Goal: Check status: Check status

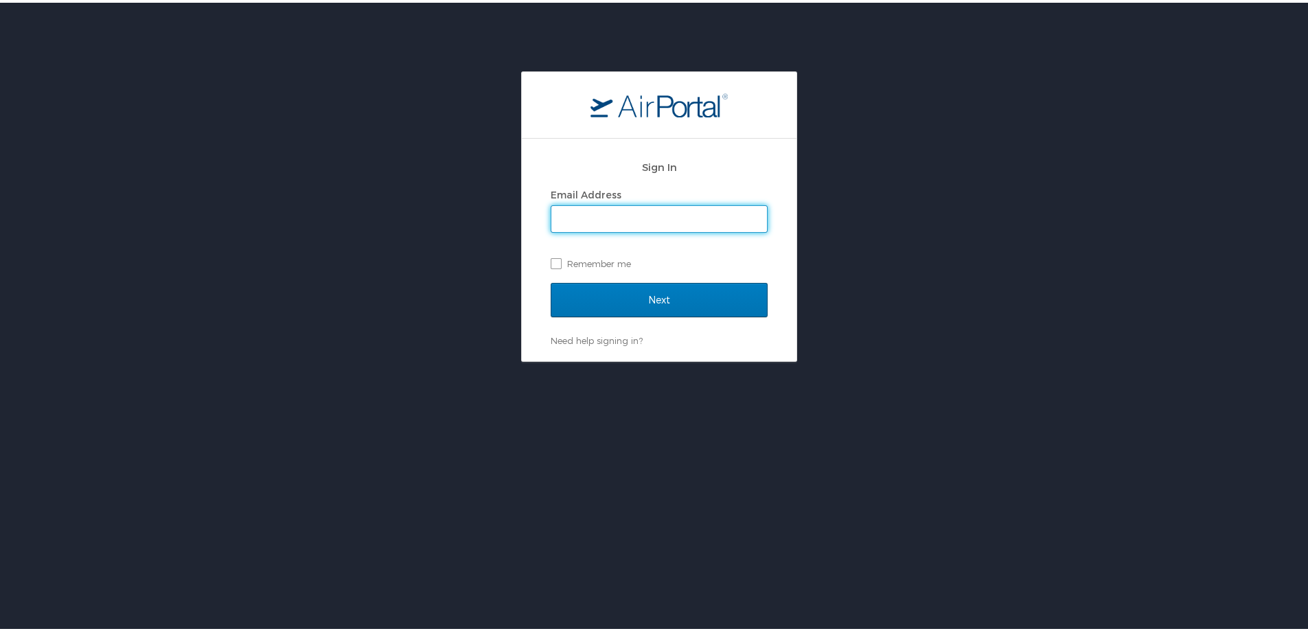
click at [668, 214] on input "Email Address" at bounding box center [660, 216] width 216 height 26
type input "[PERSON_NAME][EMAIL_ADDRESS][PERSON_NAME][DOMAIN_NAME]"
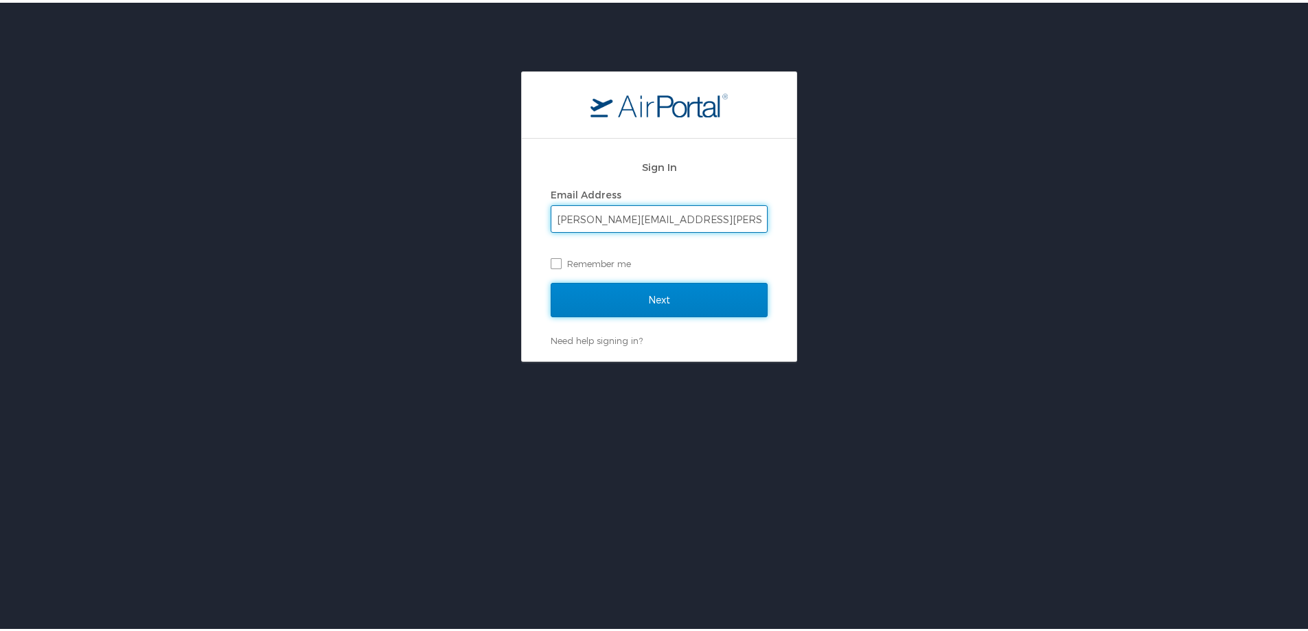
click at [659, 291] on input "Next" at bounding box center [659, 297] width 217 height 34
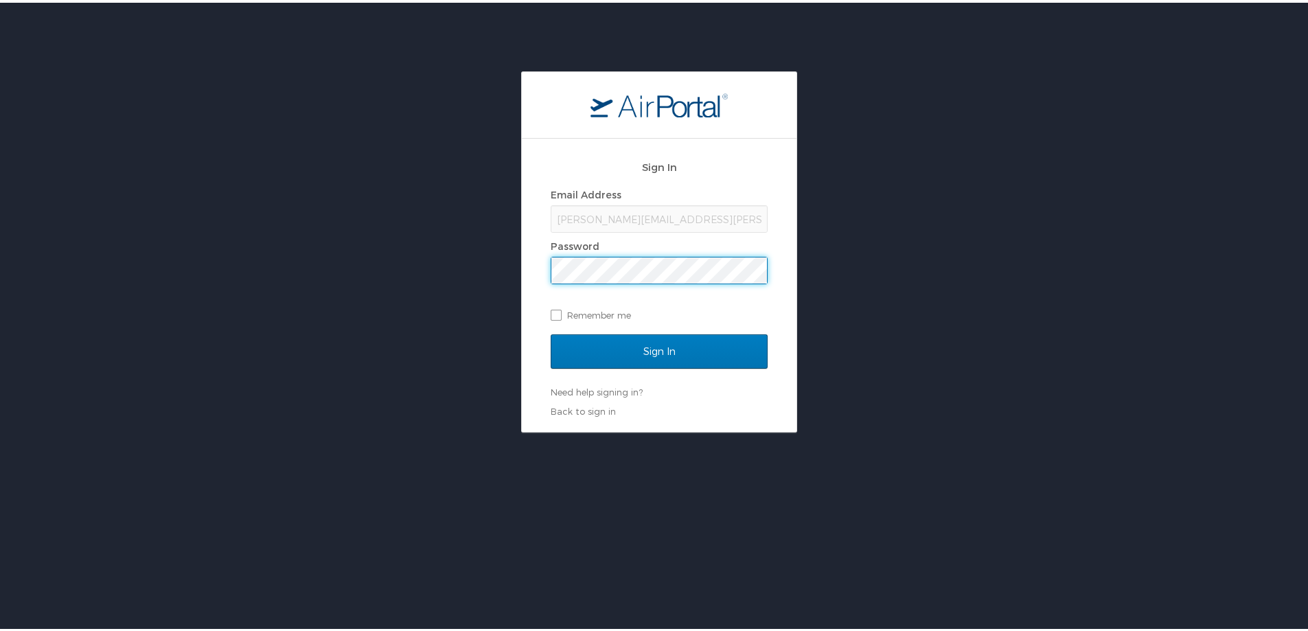
click at [622, 251] on div "Password" at bounding box center [659, 244] width 217 height 21
click at [686, 344] on input "Sign In" at bounding box center [659, 349] width 217 height 34
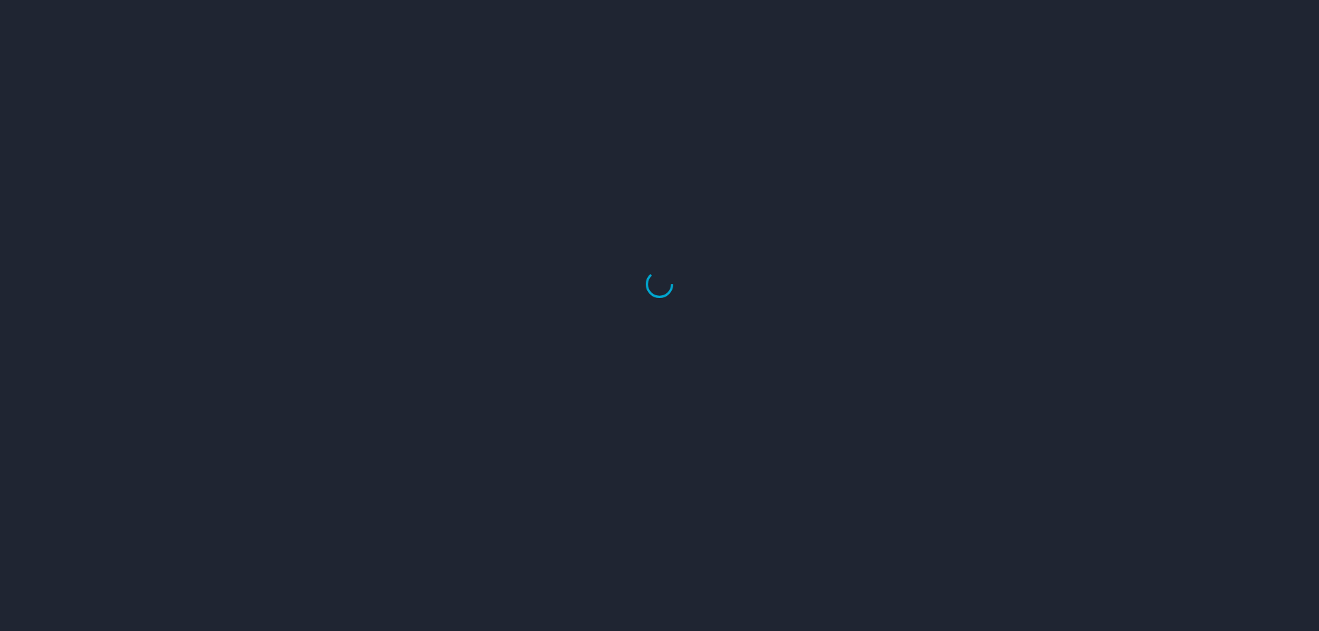
select select "US"
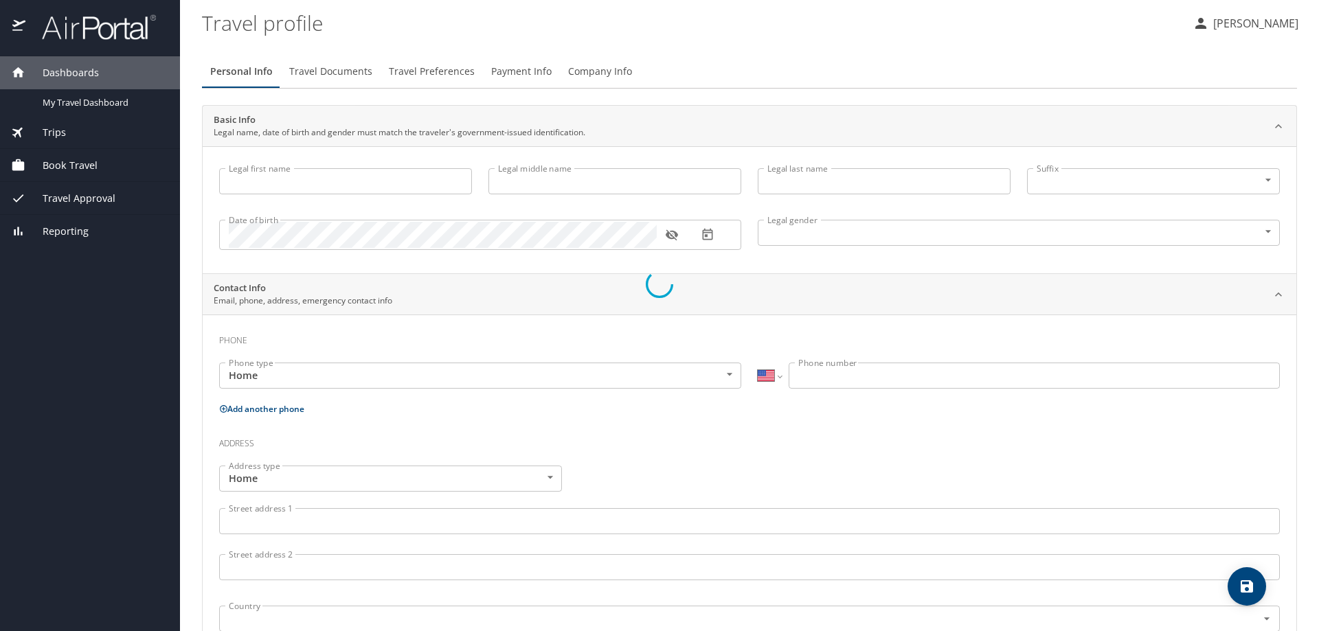
type input "Sarah"
type input "Anne-Marie"
type input "Frischhertz"
type input "Female"
type input "Paul"
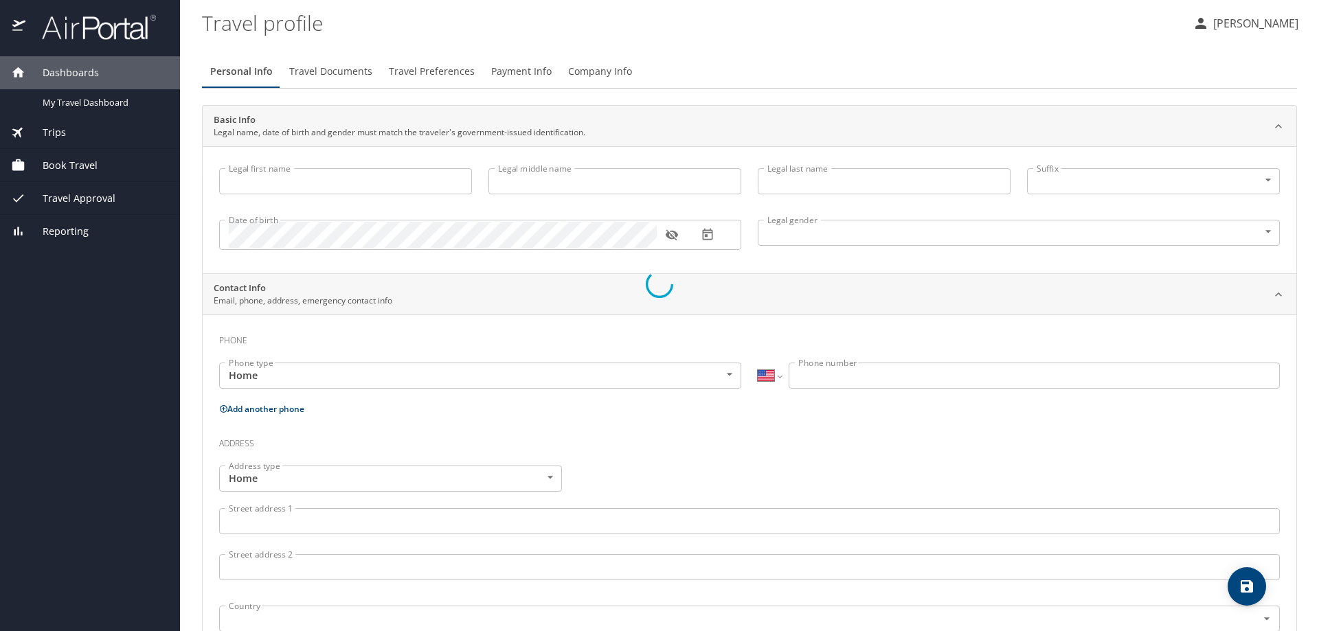
type input "Frischhertz"
type input "(337) 476-7121"
select select "US"
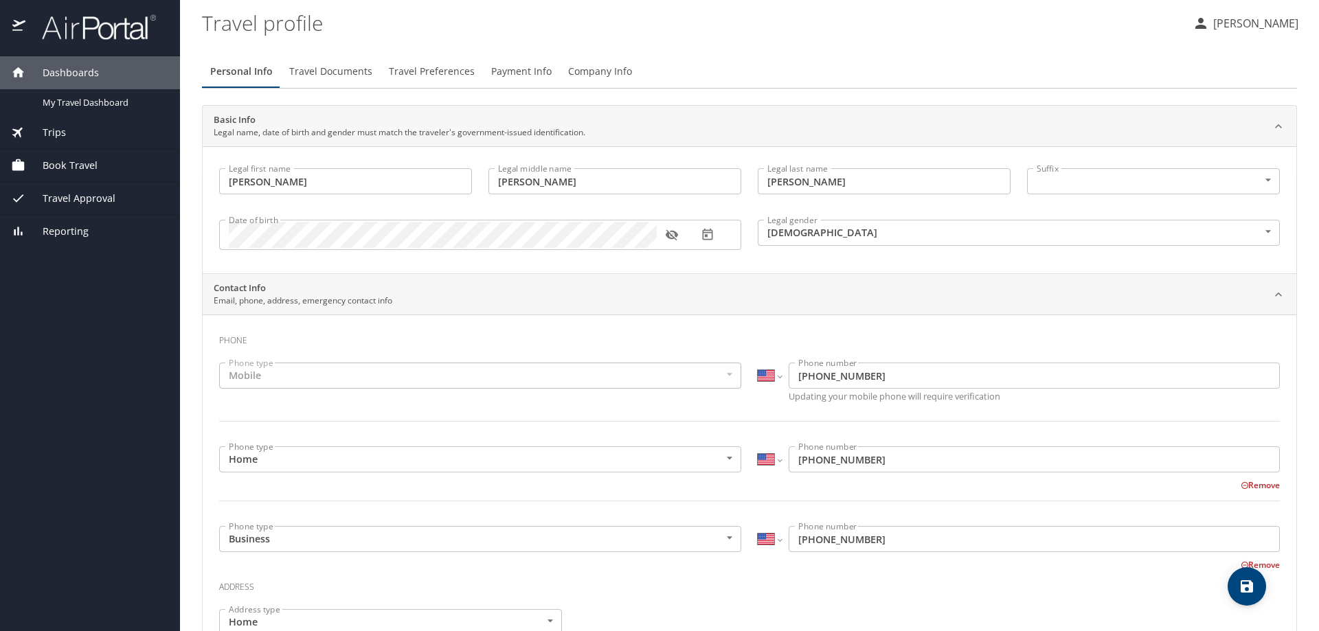
click at [55, 129] on span "Trips" at bounding box center [45, 132] width 41 height 15
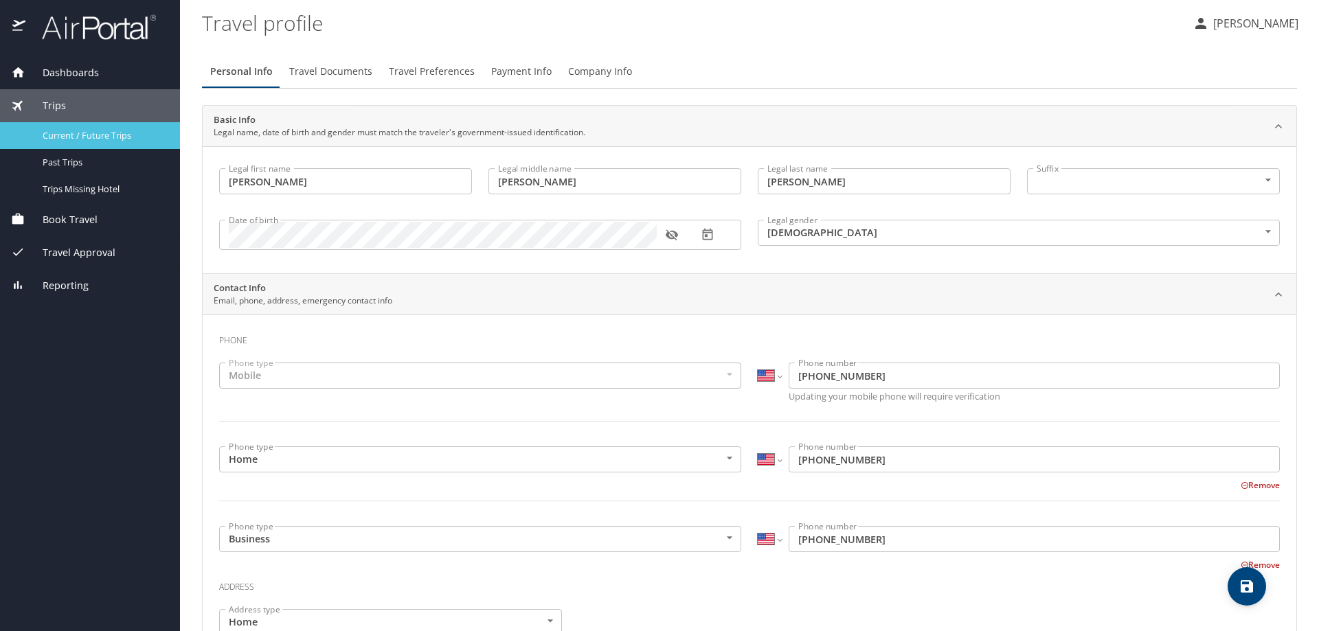
click at [117, 137] on span "Current / Future Trips" at bounding box center [103, 135] width 121 height 13
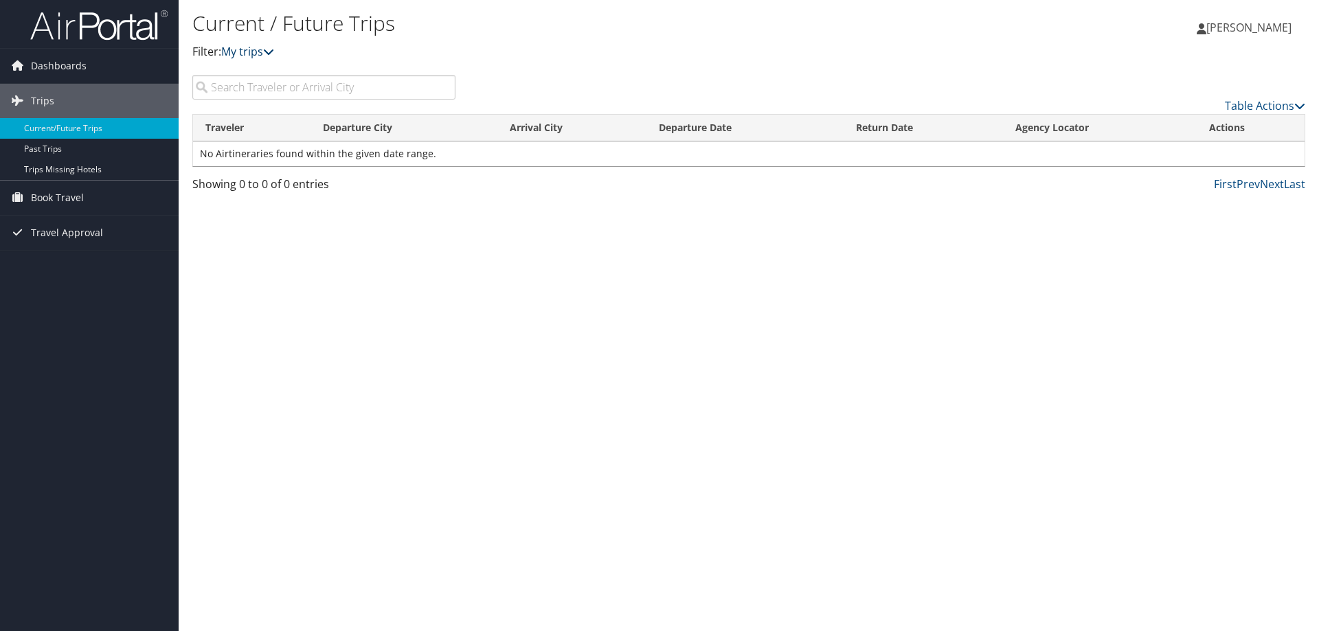
click at [245, 52] on link "My trips" at bounding box center [247, 51] width 53 height 15
click at [58, 60] on span "Dashboards" at bounding box center [59, 66] width 56 height 34
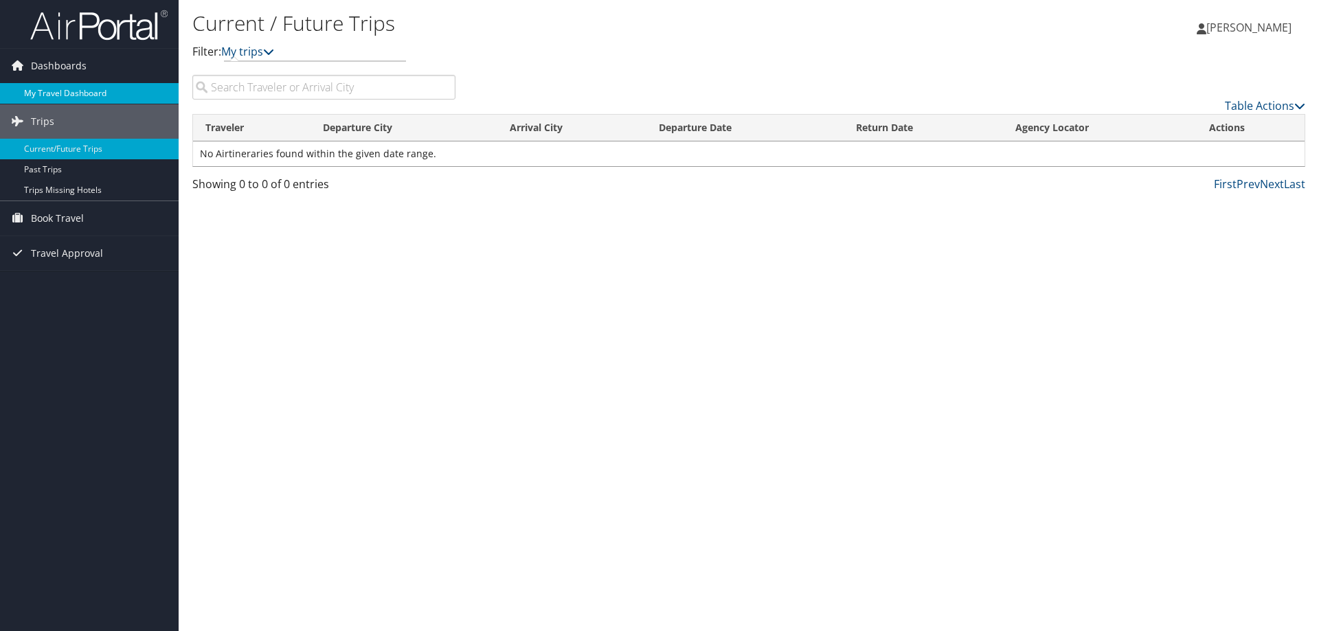
click at [74, 95] on link "My Travel Dashboard" at bounding box center [89, 93] width 179 height 21
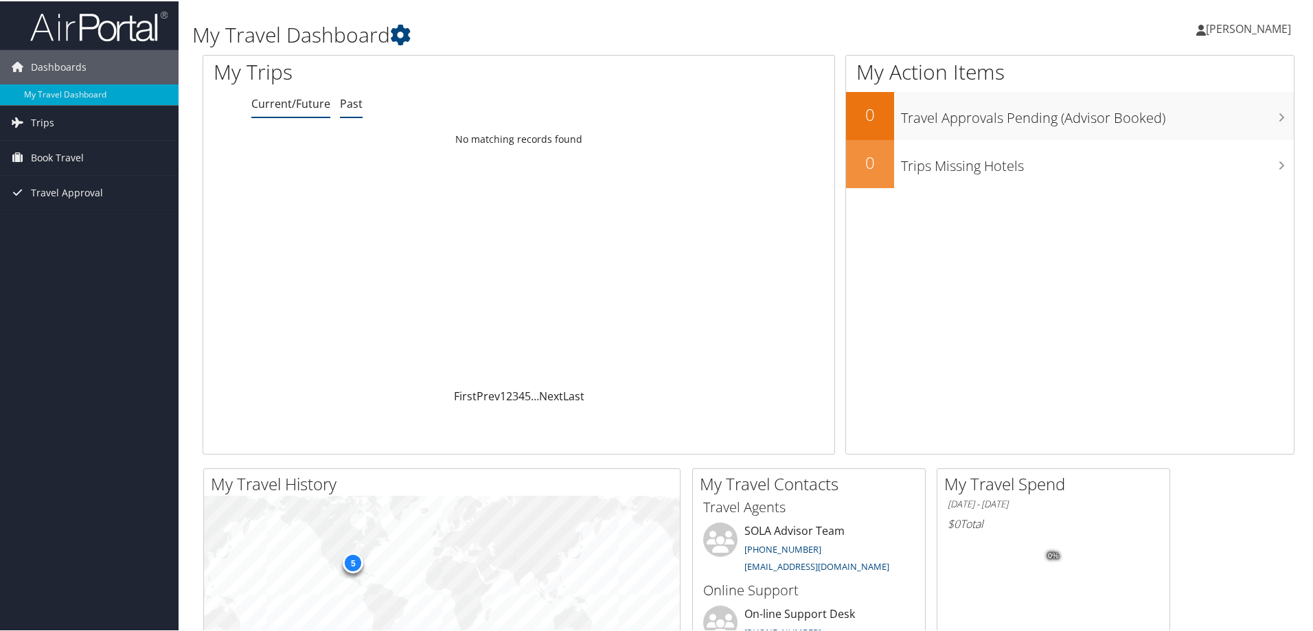
click at [350, 97] on link "Past" at bounding box center [351, 102] width 23 height 15
click at [282, 100] on link "Current/Future" at bounding box center [290, 102] width 79 height 15
click at [38, 189] on span "Travel Approval" at bounding box center [67, 191] width 72 height 34
click at [113, 217] on link "Pending Trip Approvals" at bounding box center [89, 219] width 179 height 21
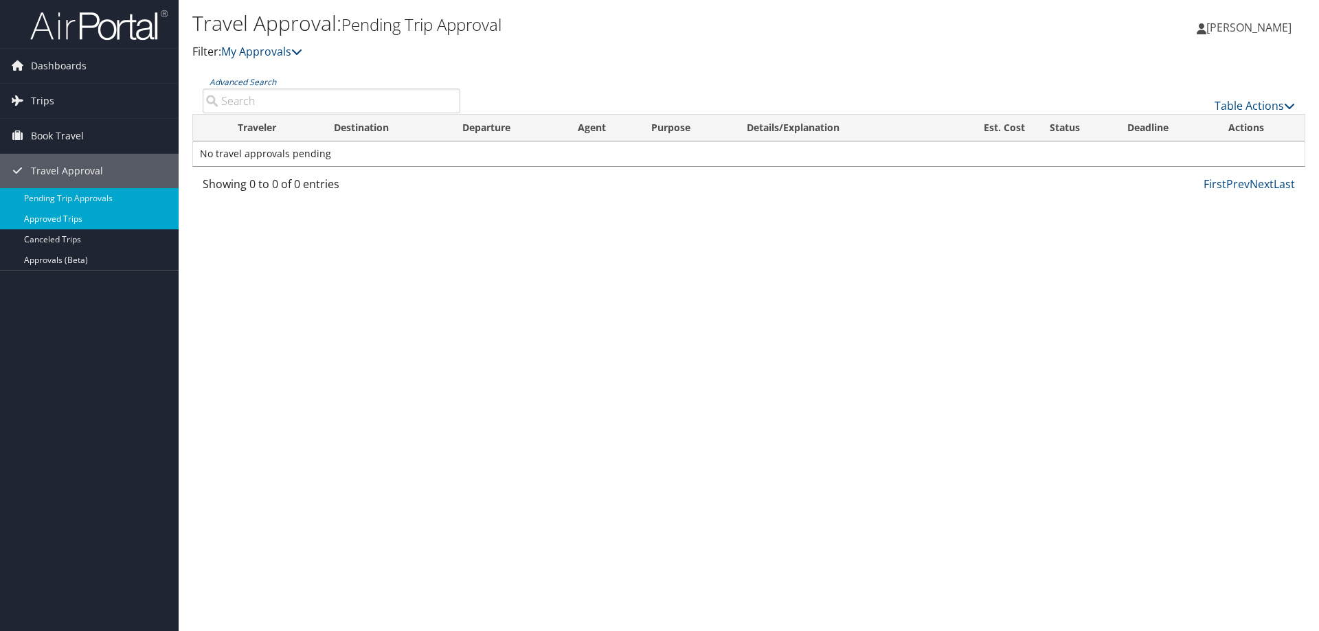
click at [107, 221] on link "Approved Trips" at bounding box center [89, 219] width 179 height 21
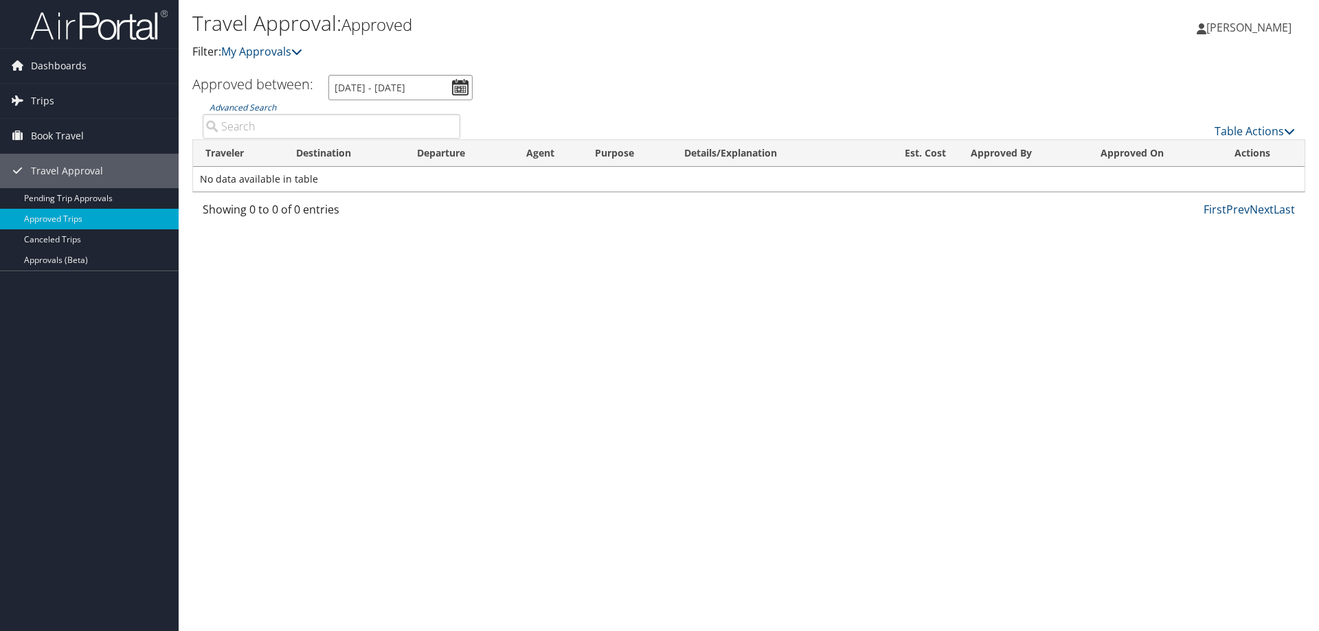
click at [466, 81] on input "[DATE] - [DATE]" at bounding box center [400, 87] width 144 height 25
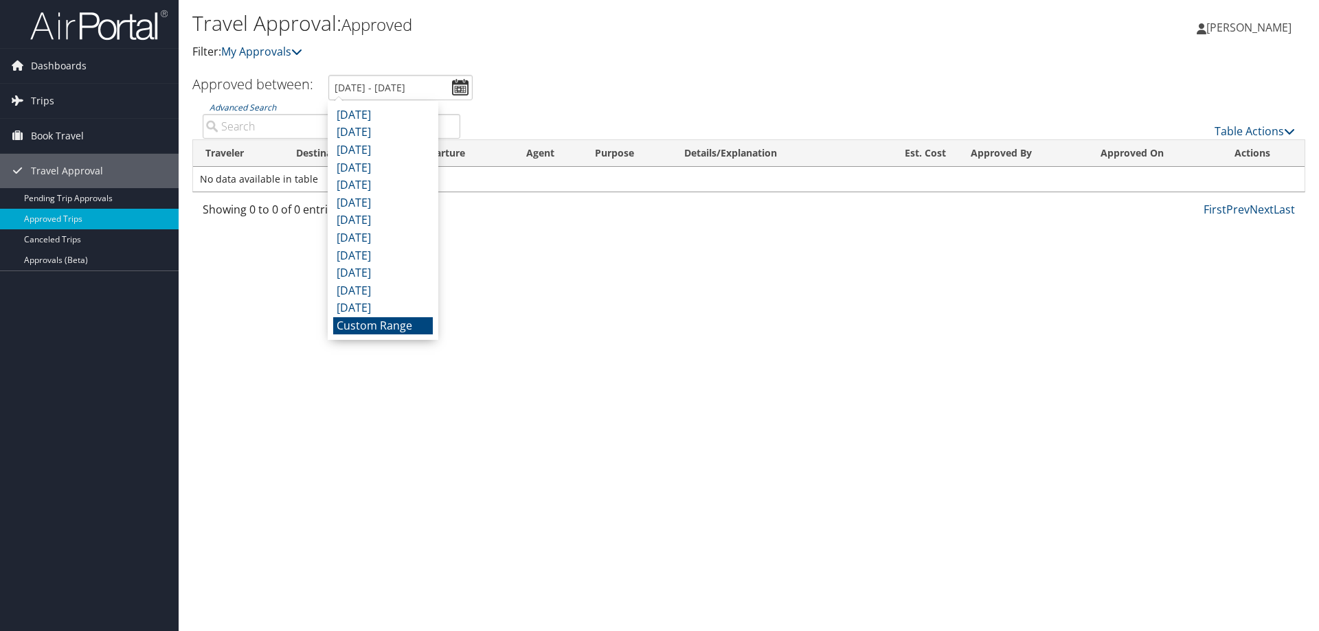
click at [602, 41] on div "Travel Approval: Approved Filter: My Approvals" at bounding box center [563, 35] width 742 height 52
